Goal: Information Seeking & Learning: Learn about a topic

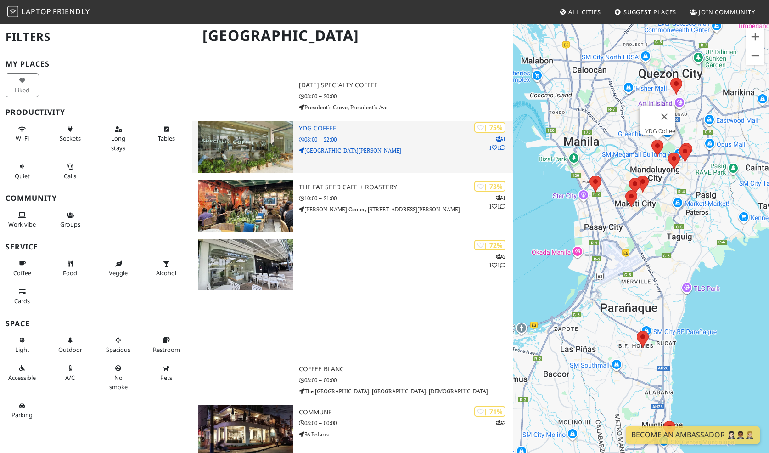
scroll to position [429, 0]
click at [390, 130] on h3 "YDG Coffee" at bounding box center [405, 128] width 213 height 8
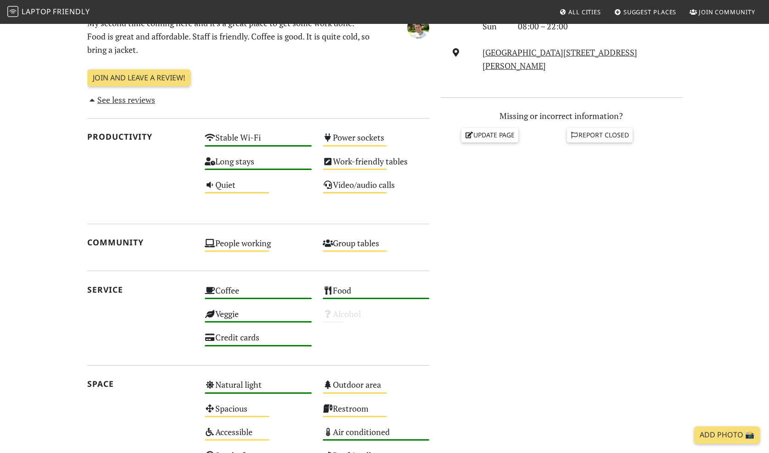
scroll to position [359, 0]
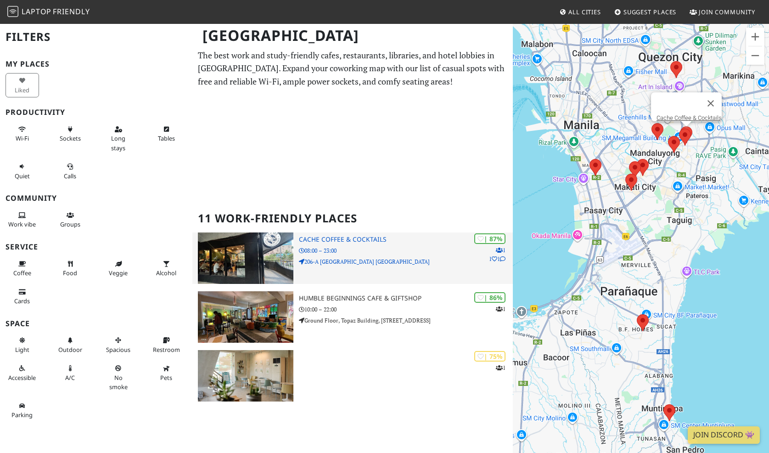
click at [405, 246] on p "08:00 – 23:00" at bounding box center [405, 250] width 213 height 9
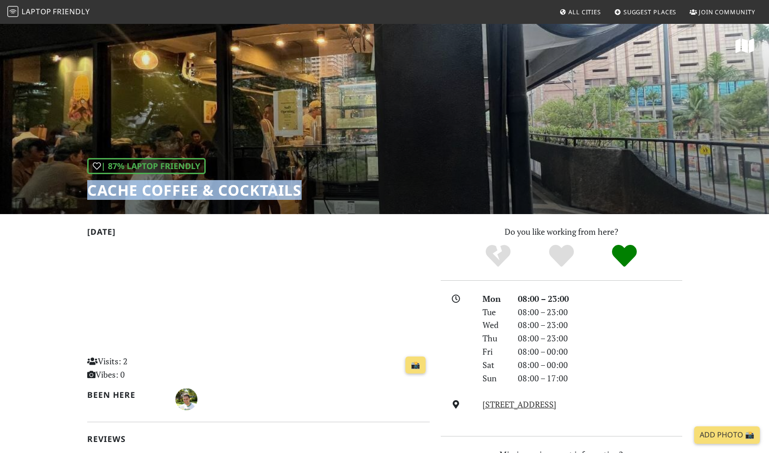
copy h1 "Cache Coffee & Cocktails"
drag, startPoint x: 81, startPoint y: 180, endPoint x: 313, endPoint y: 179, distance: 231.8
click at [313, 179] on div "| 87% Laptop Friendly Cache Coffee & Cocktails" at bounding box center [384, 118] width 769 height 191
